Goal: Transaction & Acquisition: Purchase product/service

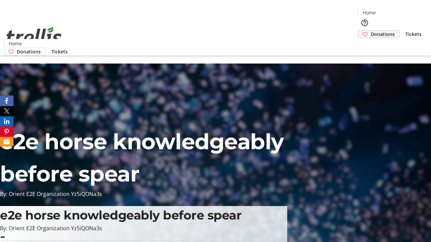
click at [371, 31] on span "Donations" at bounding box center [383, 34] width 24 height 7
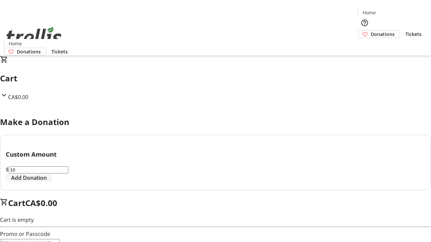
click at [47, 182] on span "Add Donation" at bounding box center [29, 178] width 36 height 8
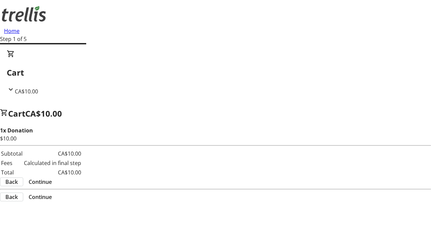
select select "CA"
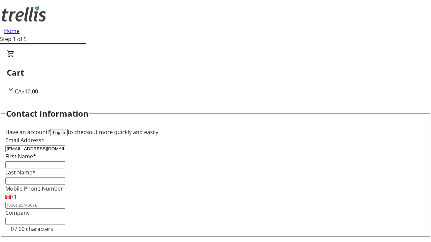
type input "[EMAIL_ADDRESS][DOMAIN_NAME]"
type input "[PERSON_NAME]"
type input "Upton"
type input "[STREET_ADDRESS][PERSON_NAME]"
type input "Kelowna"
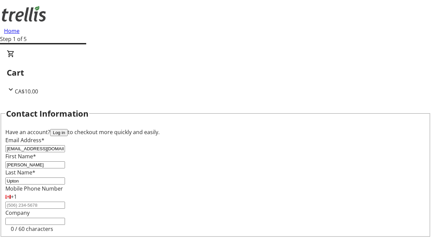
select select "BC"
type input "Kelowna"
type input "V1Y 0C2"
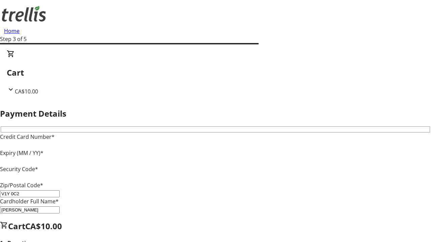
type input "V1Y 0C2"
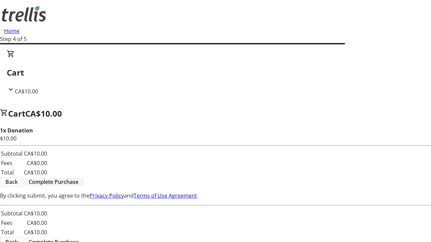
click at [78, 178] on span "Complete Purchase" at bounding box center [54, 182] width 50 height 8
